Goal: Transaction & Acquisition: Purchase product/service

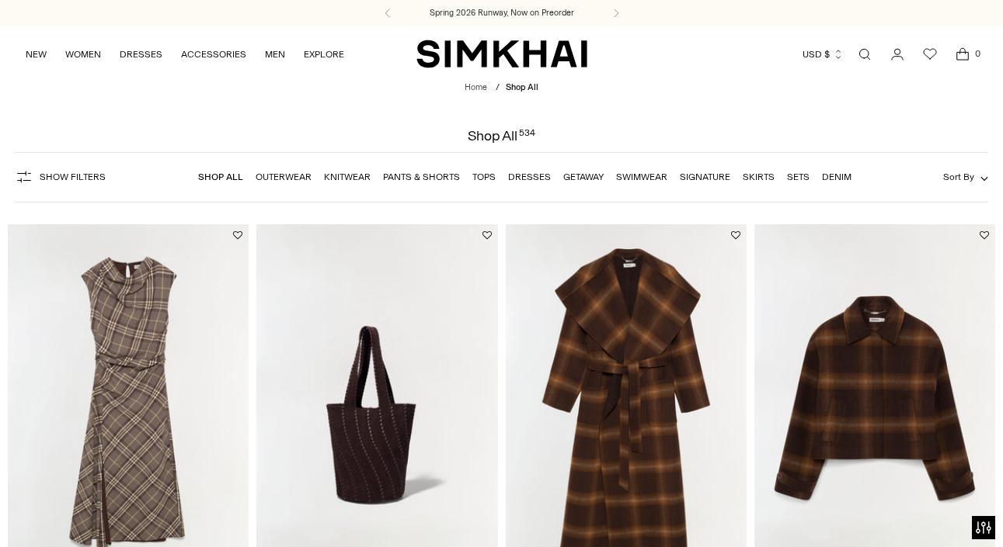
click at [288, 173] on link "Outerwear" at bounding box center [283, 177] width 56 height 11
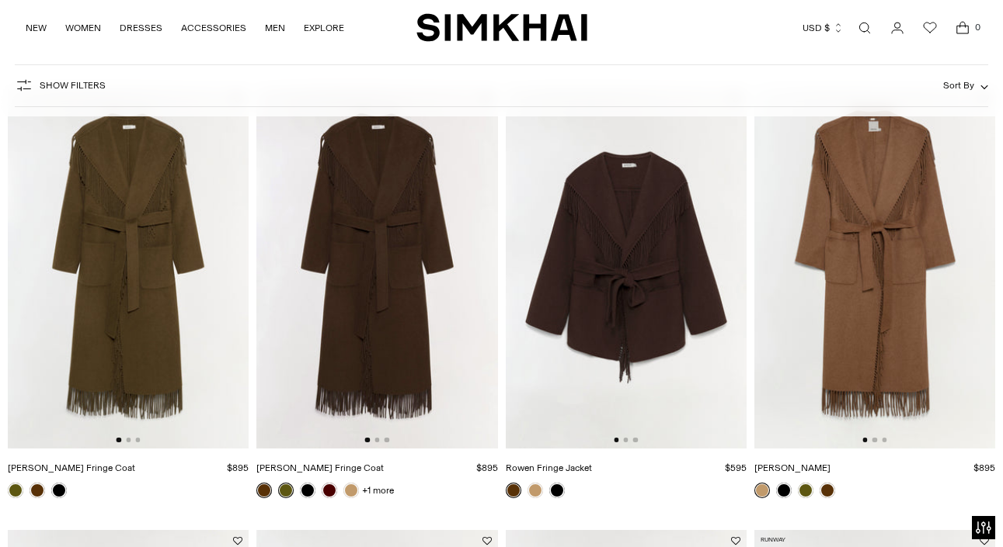
scroll to position [82, 0]
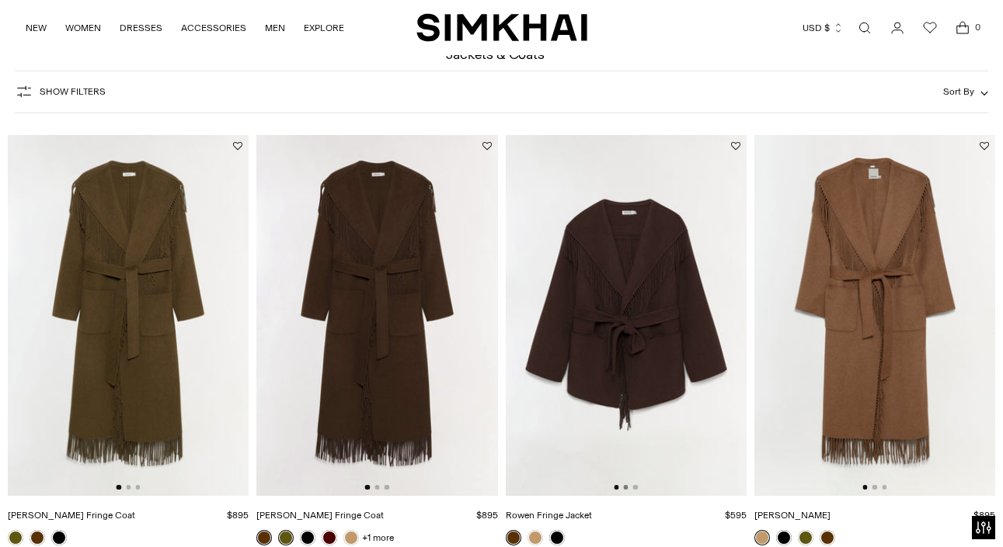
click at [626, 488] on button "Go to slide 2" at bounding box center [625, 487] width 5 height 5
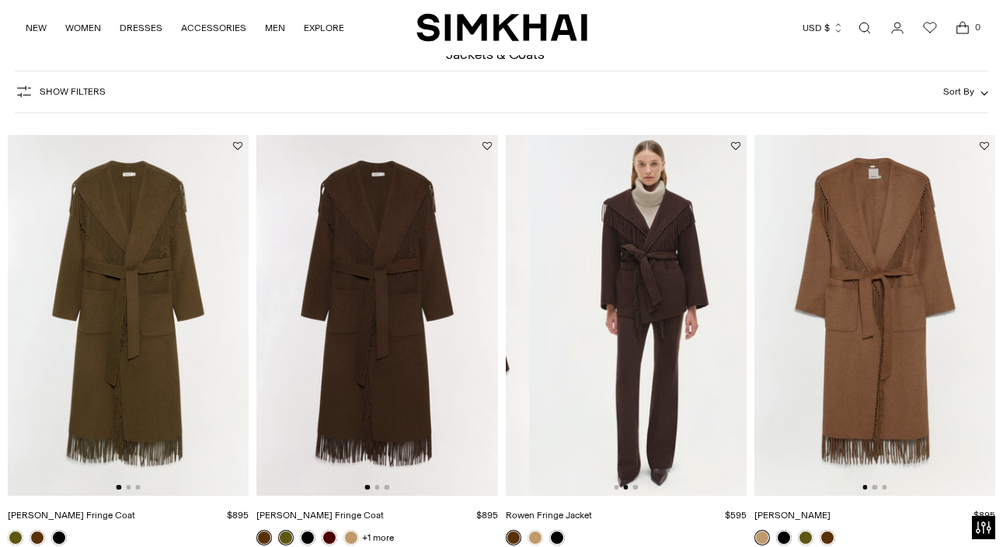
scroll to position [0, 241]
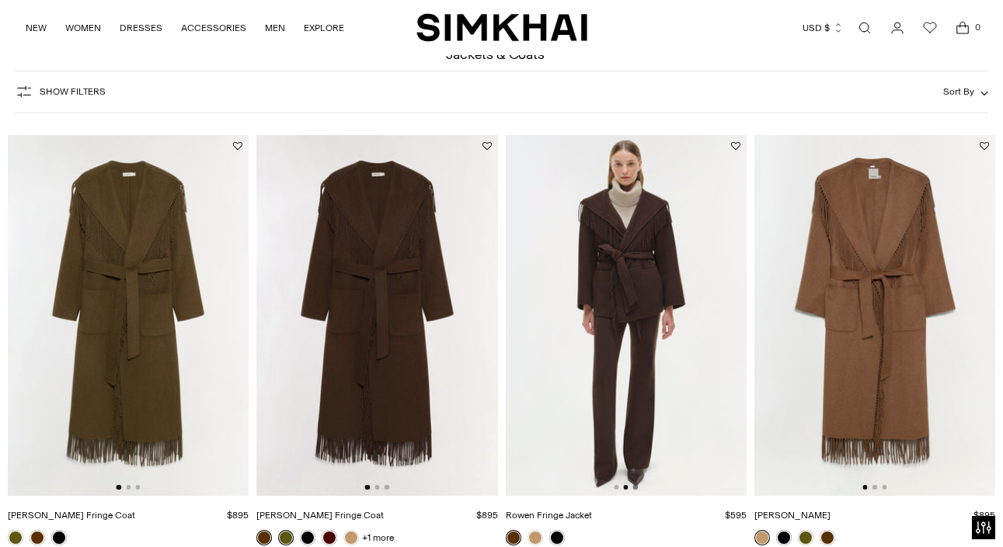
click at [636, 488] on button "Go to slide 3" at bounding box center [635, 487] width 5 height 5
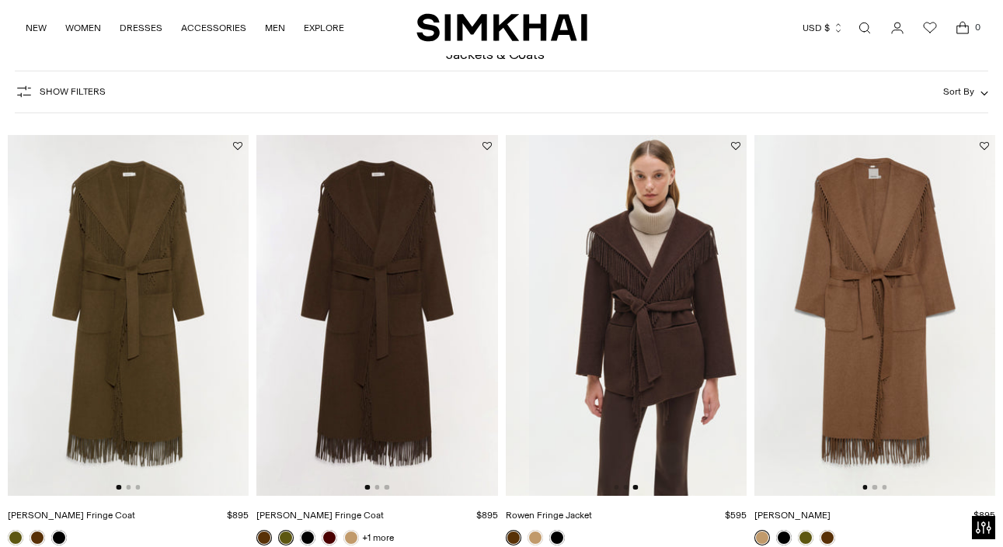
scroll to position [0, 481]
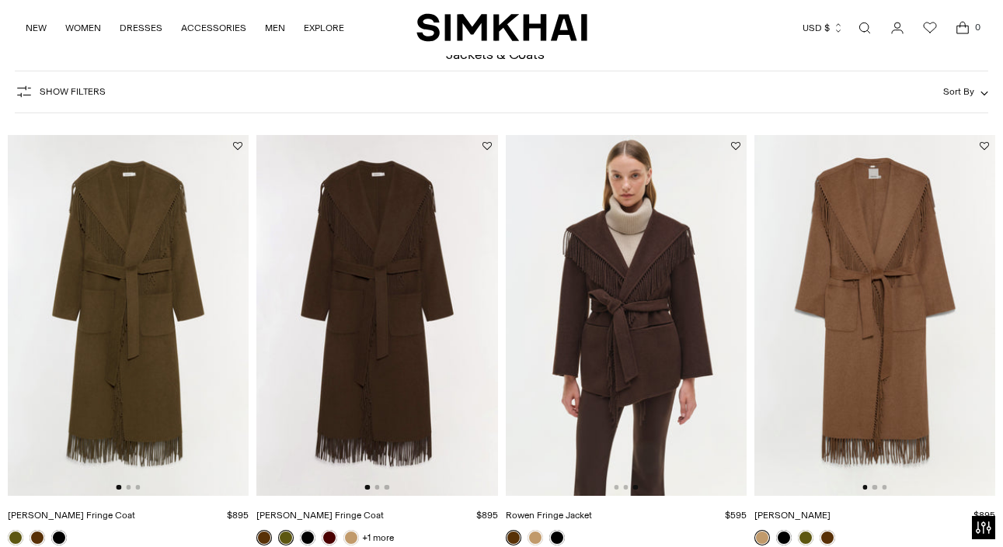
click at [615, 485] on img at bounding box center [626, 315] width 241 height 361
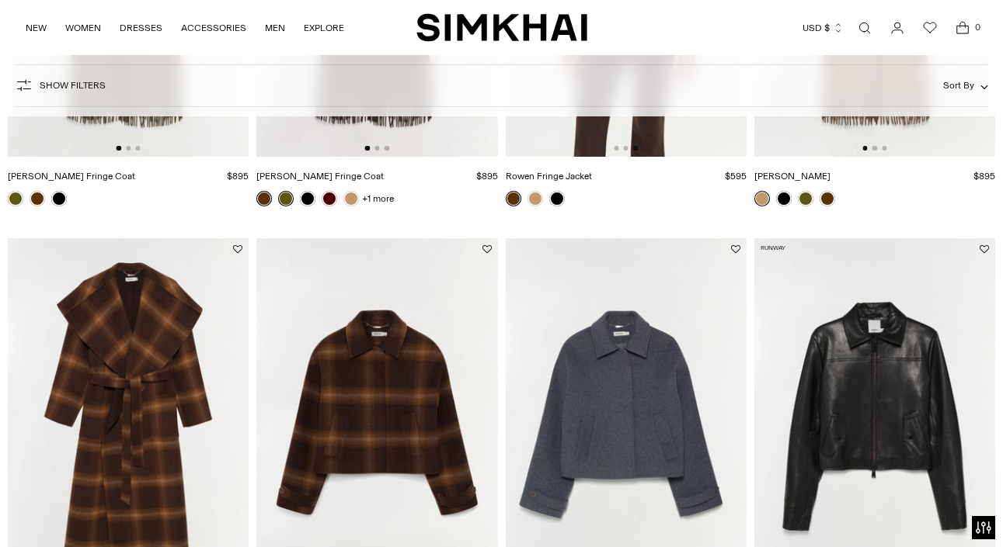
scroll to position [569, 0]
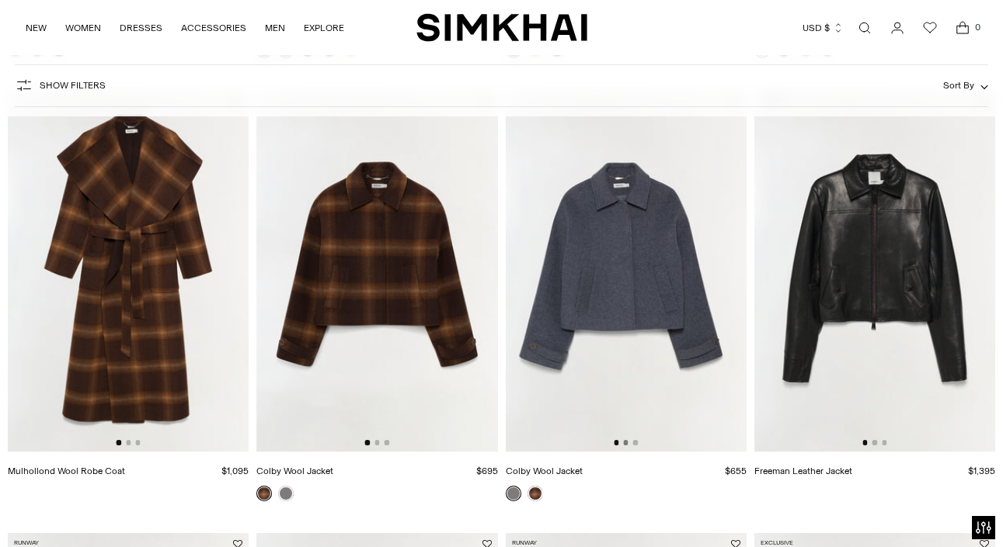
click at [626, 443] on button "Go to slide 2" at bounding box center [625, 442] width 5 height 5
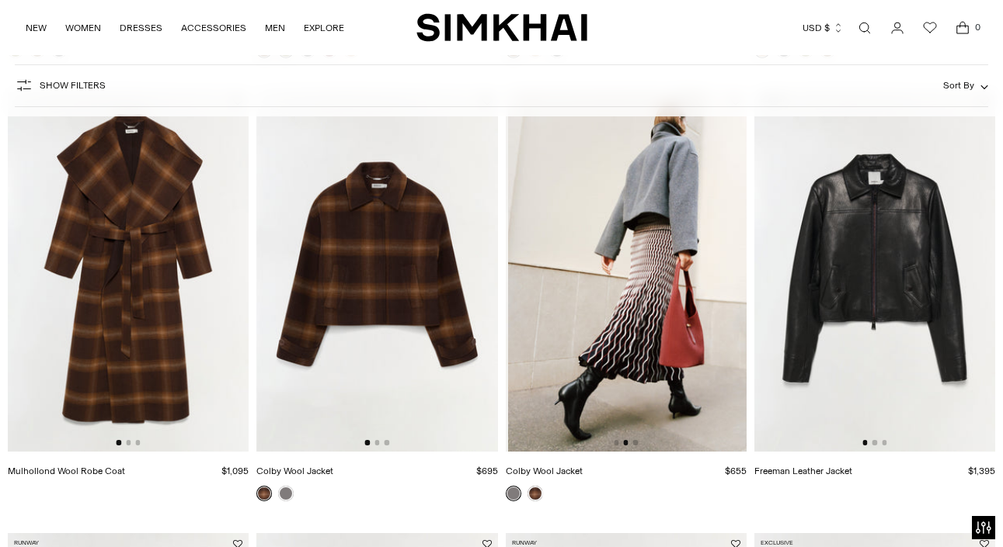
scroll to position [0, 241]
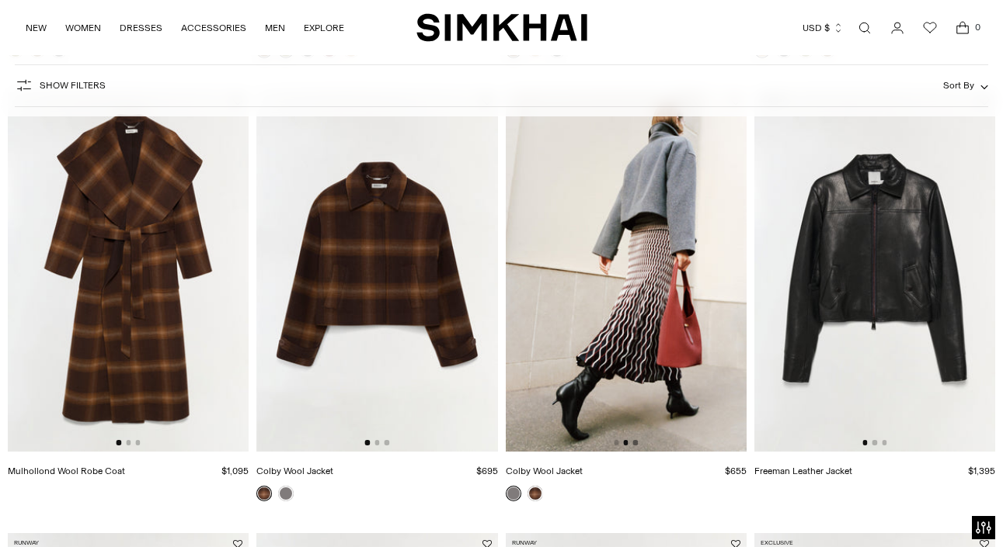
click at [635, 444] on button "Go to slide 3" at bounding box center [635, 442] width 5 height 5
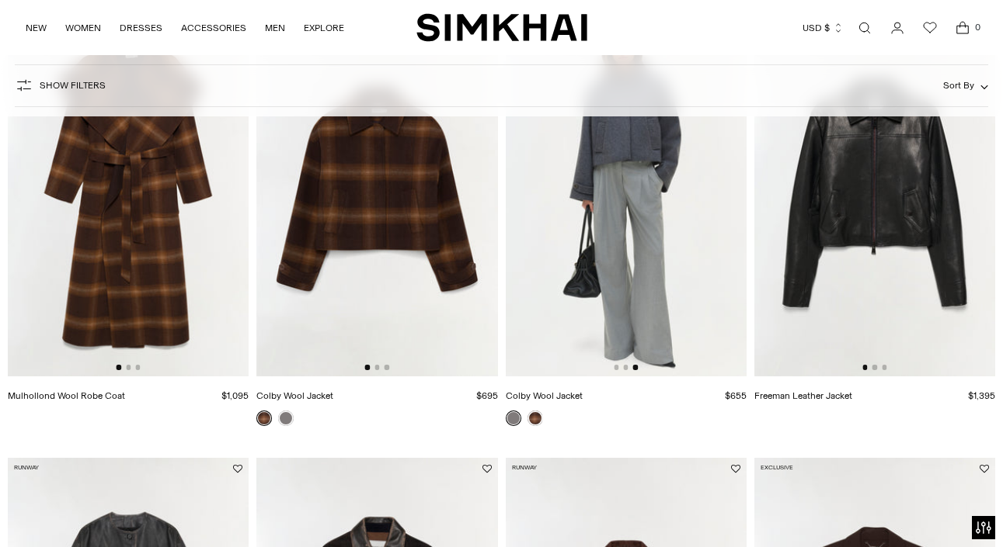
scroll to position [667, 0]
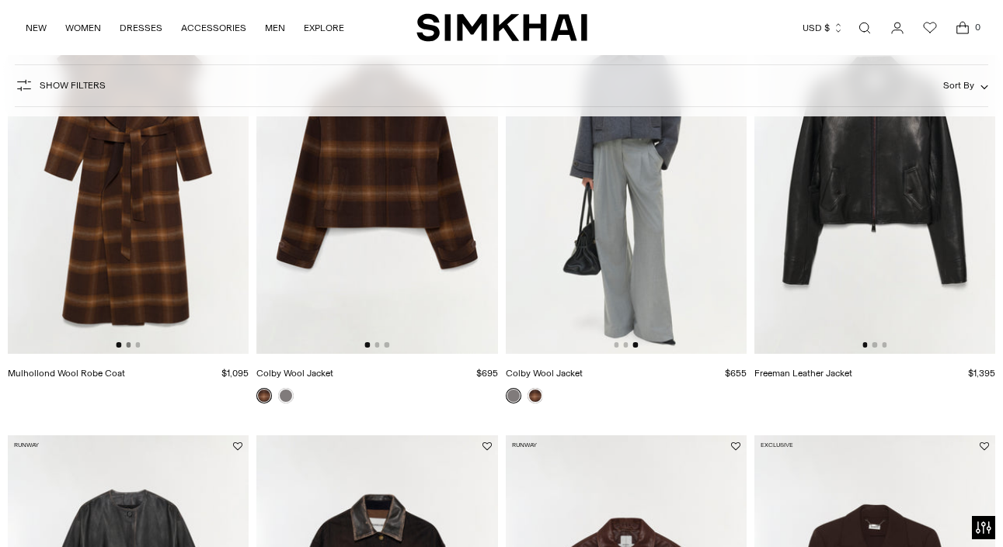
click at [128, 346] on button "Go to slide 2" at bounding box center [128, 344] width 5 height 5
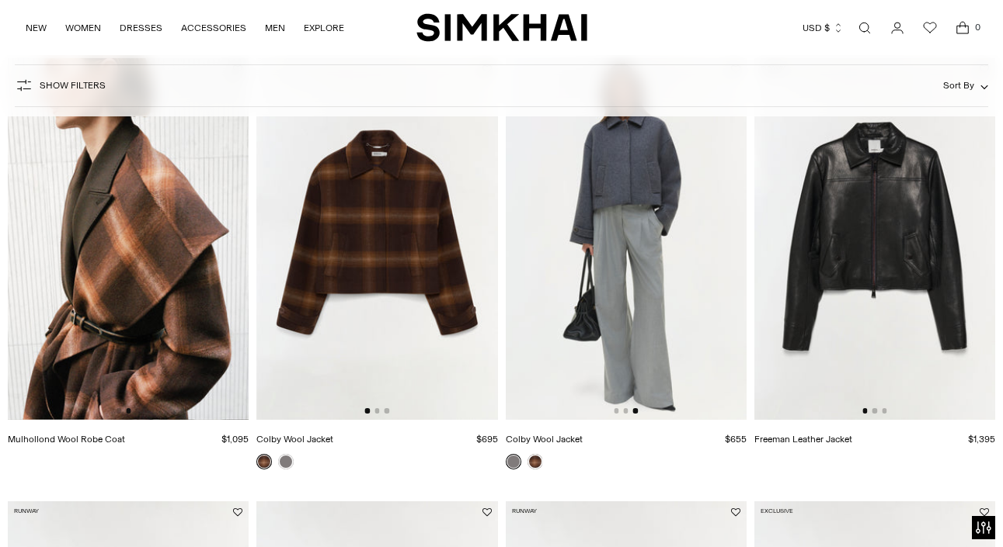
scroll to position [604, 0]
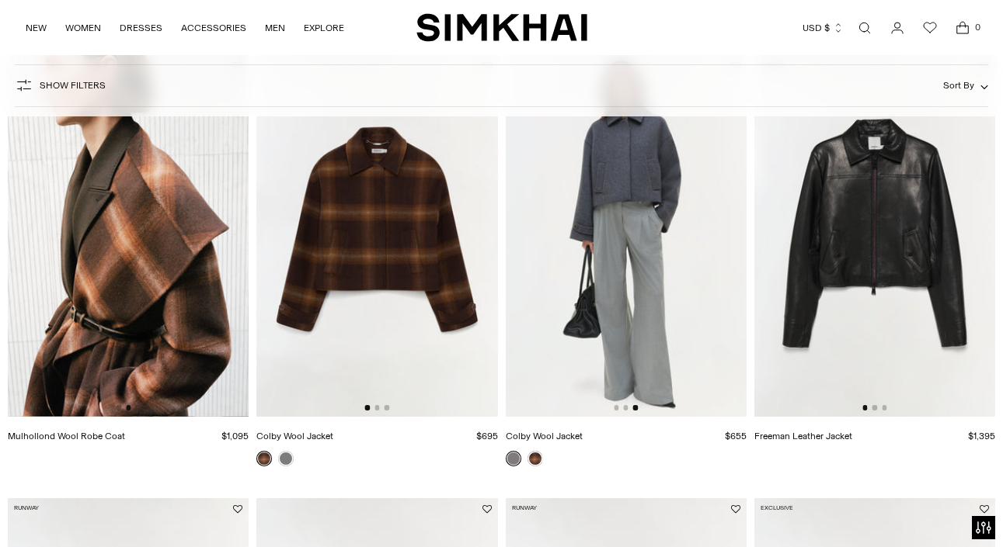
click at [134, 408] on div at bounding box center [128, 407] width 24 height 5
click at [137, 405] on img at bounding box center [128, 235] width 241 height 361
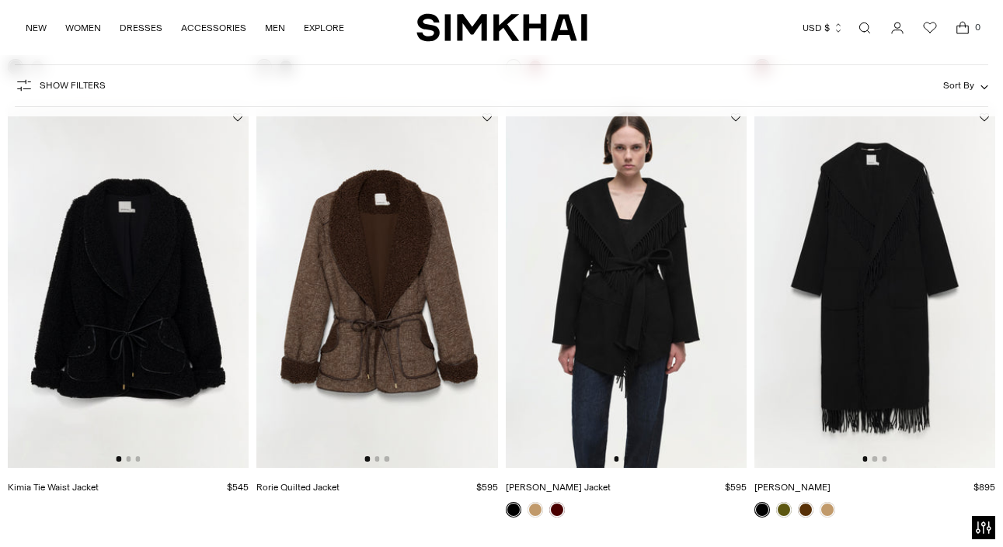
scroll to position [1873, 0]
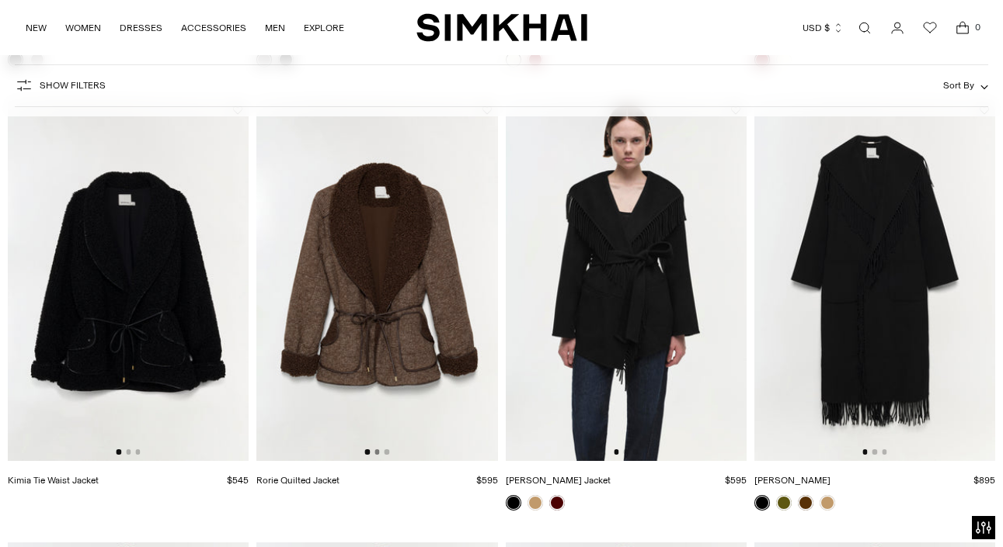
click at [375, 452] on button "Go to slide 2" at bounding box center [376, 452] width 5 height 5
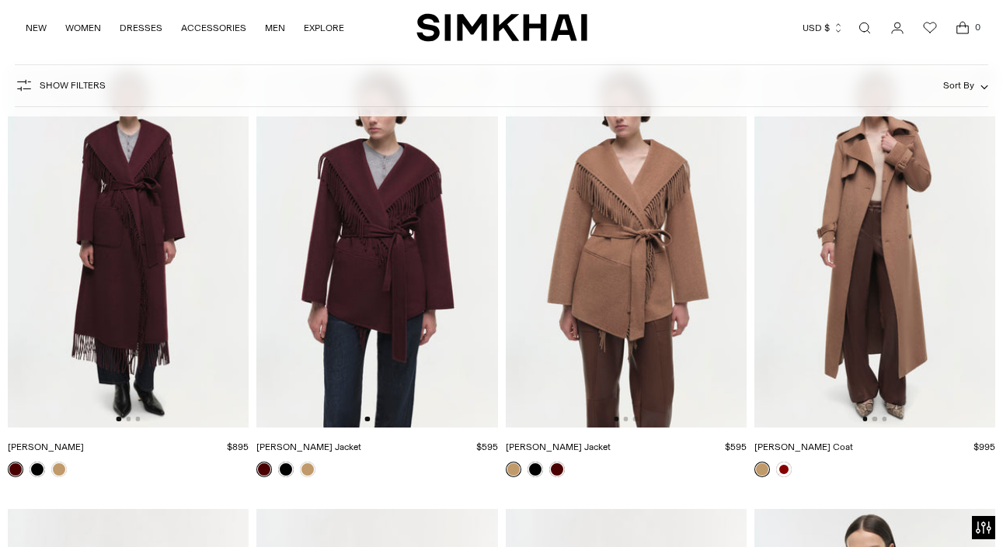
scroll to position [2306, 0]
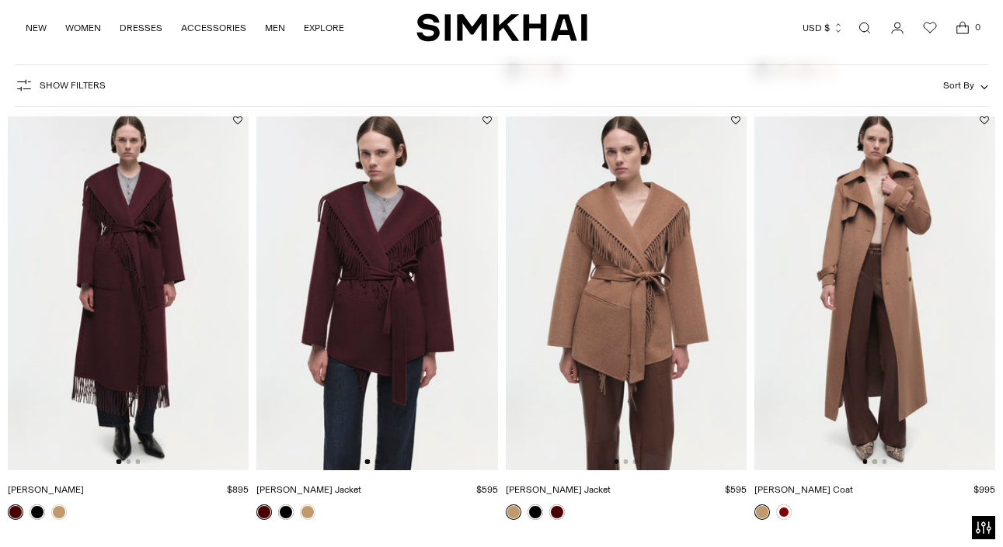
click at [378, 461] on button "Go to slide 2" at bounding box center [376, 462] width 5 height 5
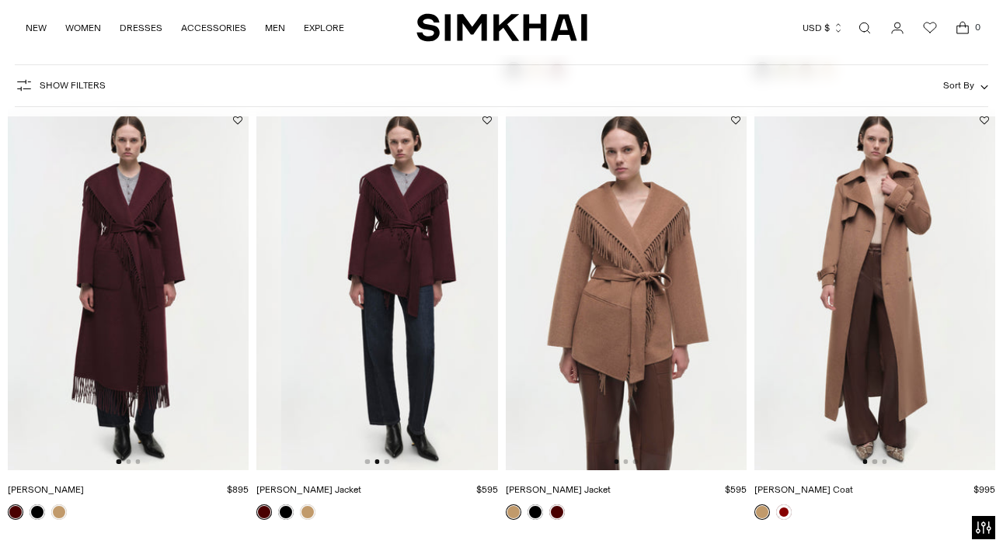
scroll to position [0, 241]
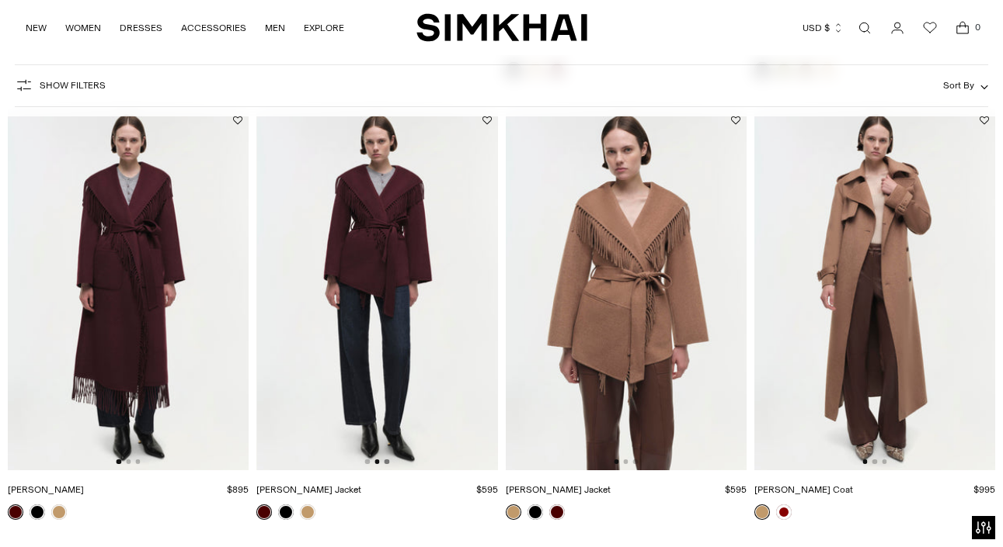
click at [387, 462] on button "Go to slide 3" at bounding box center [386, 462] width 5 height 5
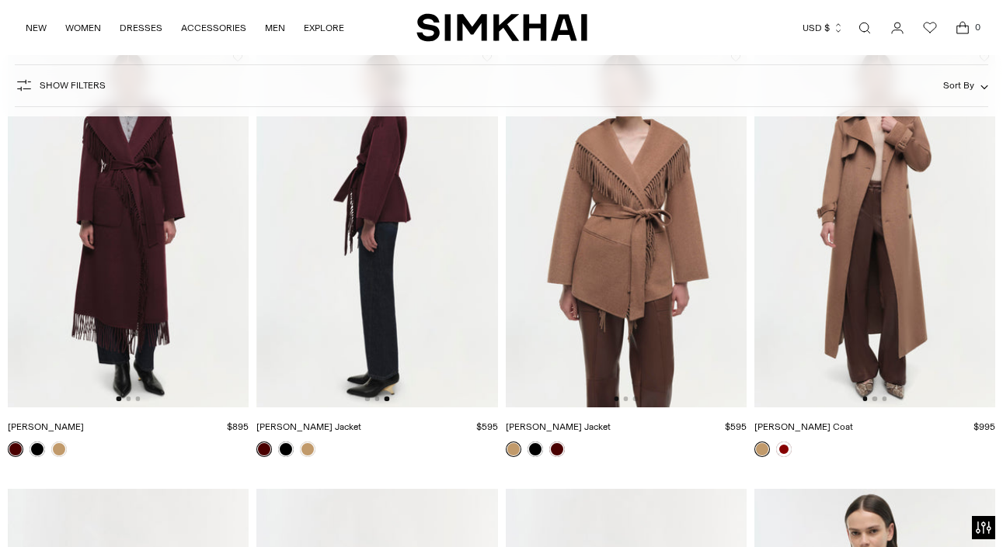
scroll to position [2338, 0]
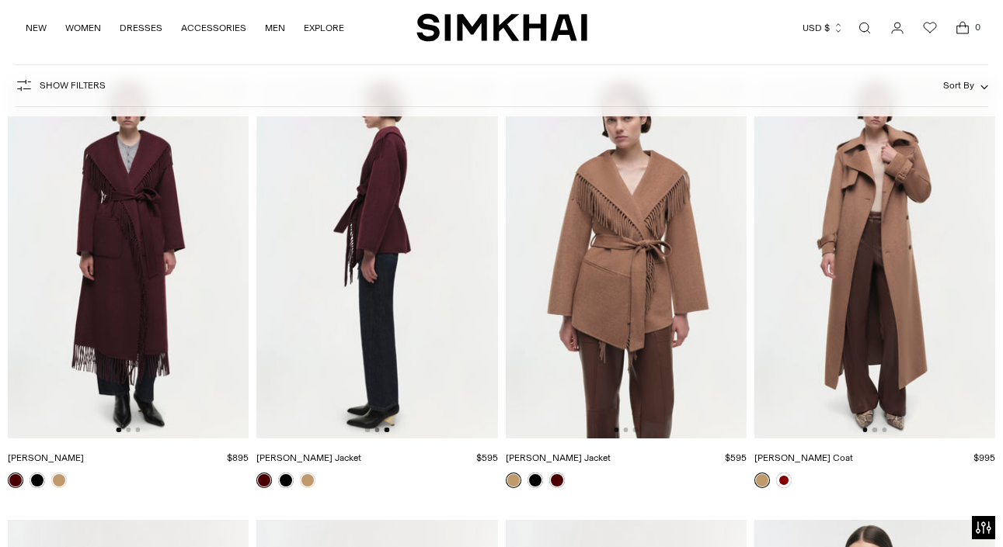
click at [376, 429] on button "Go to slide 2" at bounding box center [376, 430] width 5 height 5
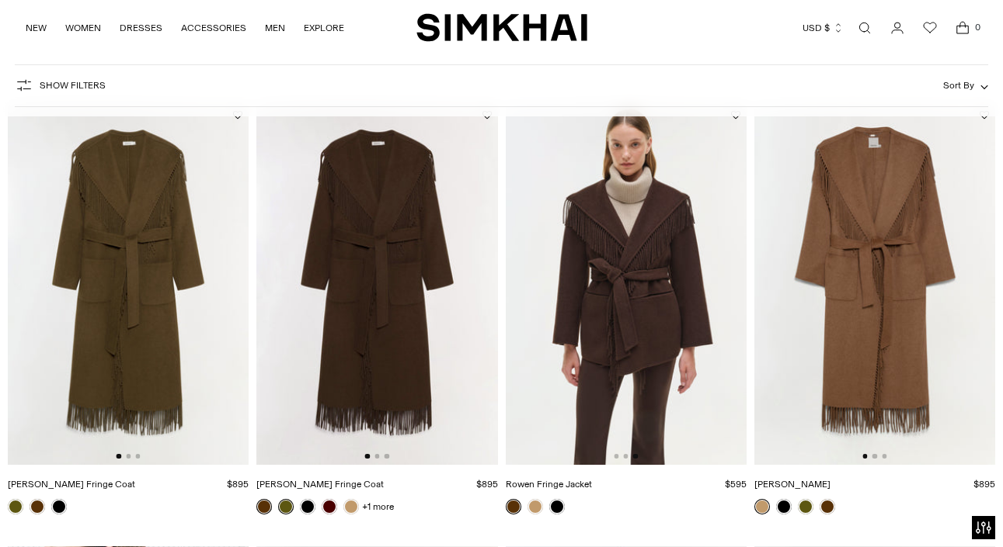
scroll to position [0, 0]
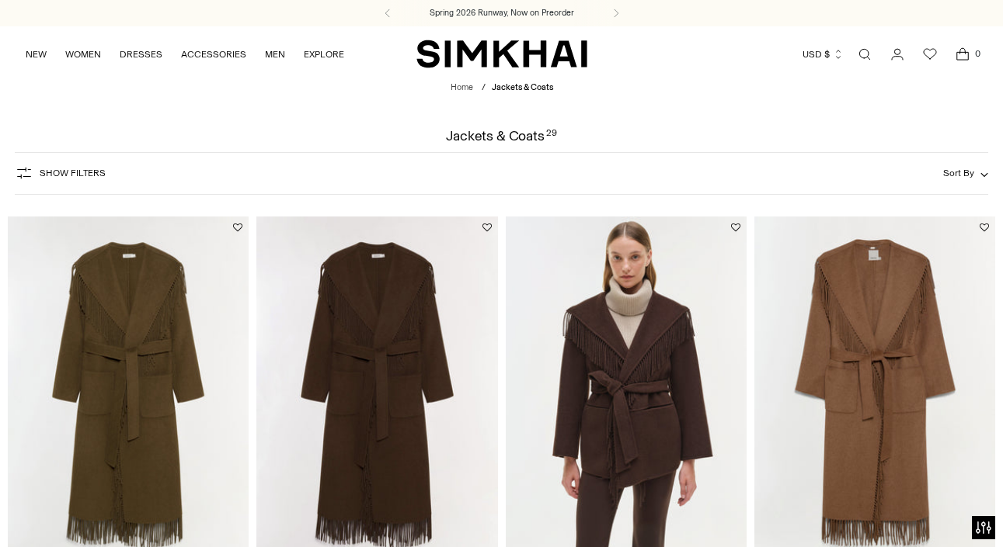
click at [617, 382] on img at bounding box center [626, 397] width 241 height 361
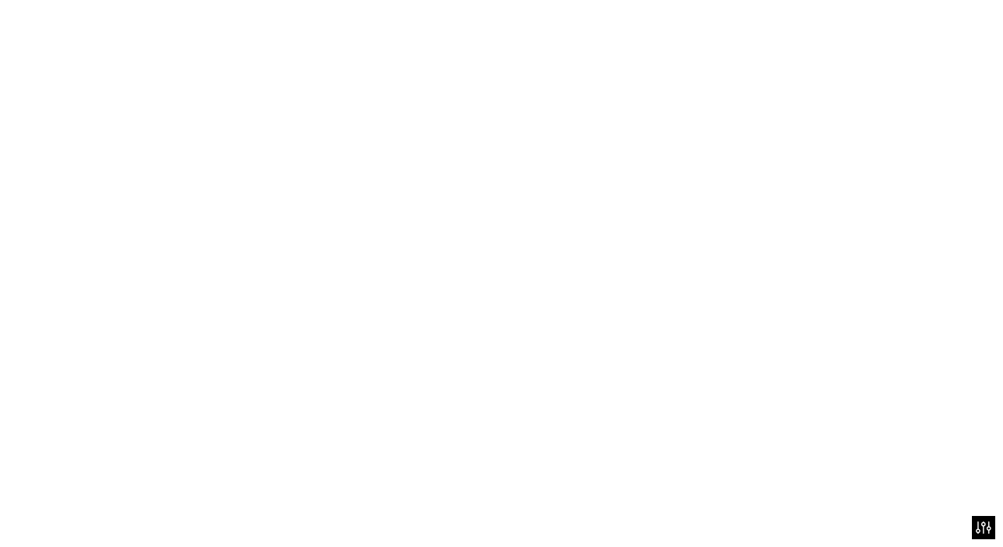
scroll to position [0, 481]
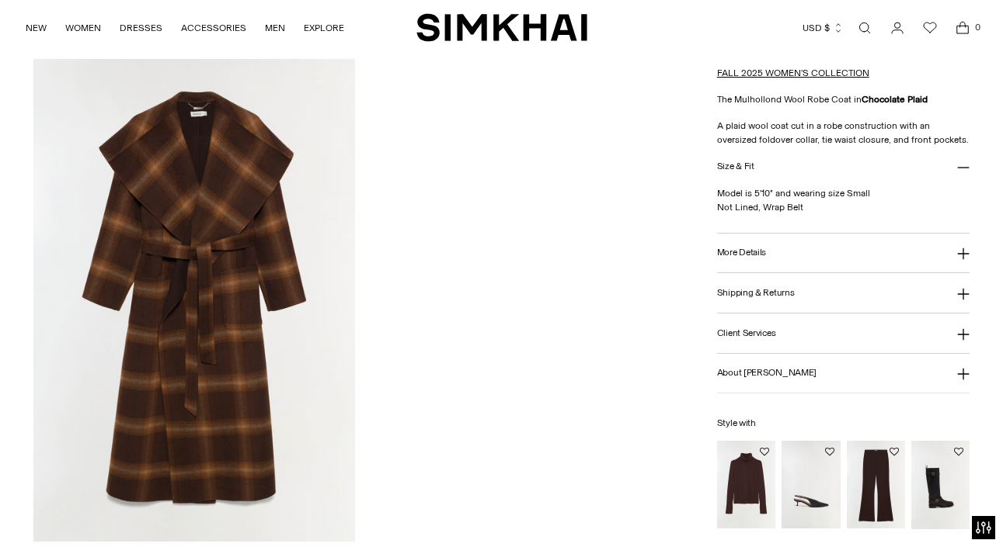
scroll to position [728, 0]
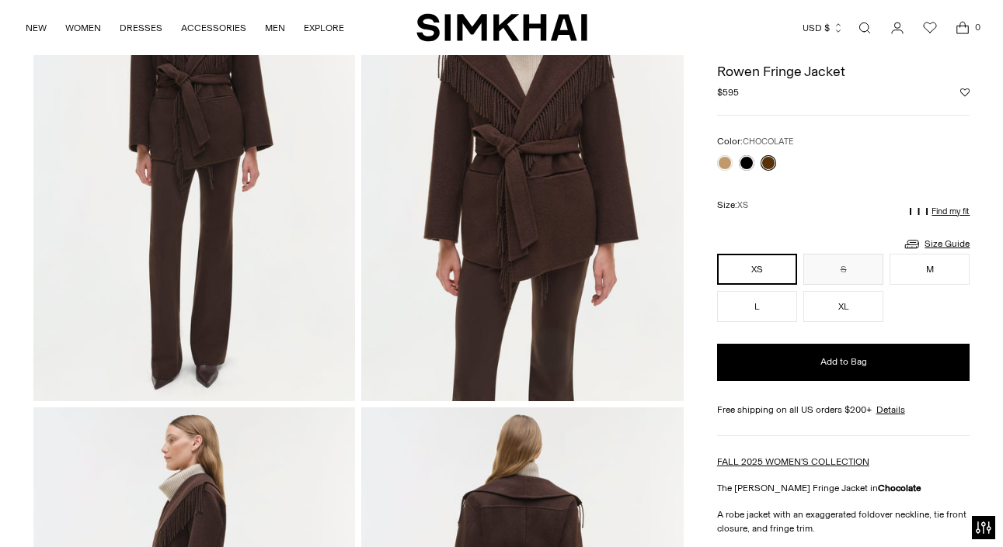
scroll to position [193, 0]
